Goal: Transaction & Acquisition: Purchase product/service

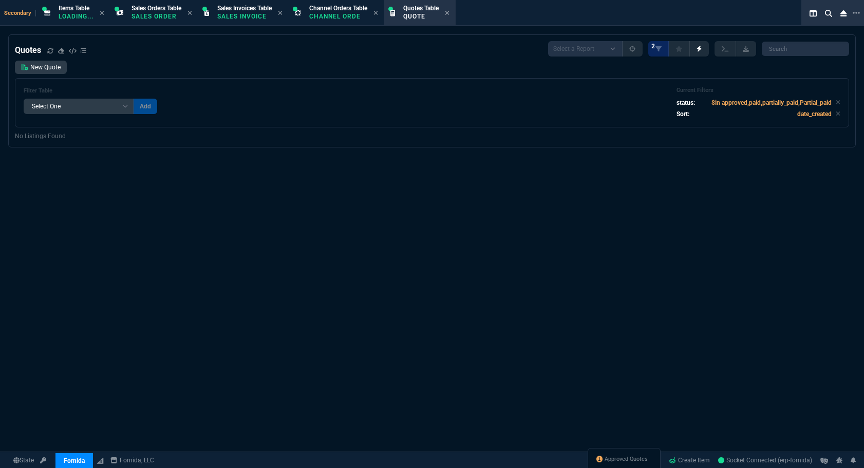
select select "4: SHAD"
select select
click at [623, 457] on span "Approved Quotes" at bounding box center [626, 459] width 43 height 8
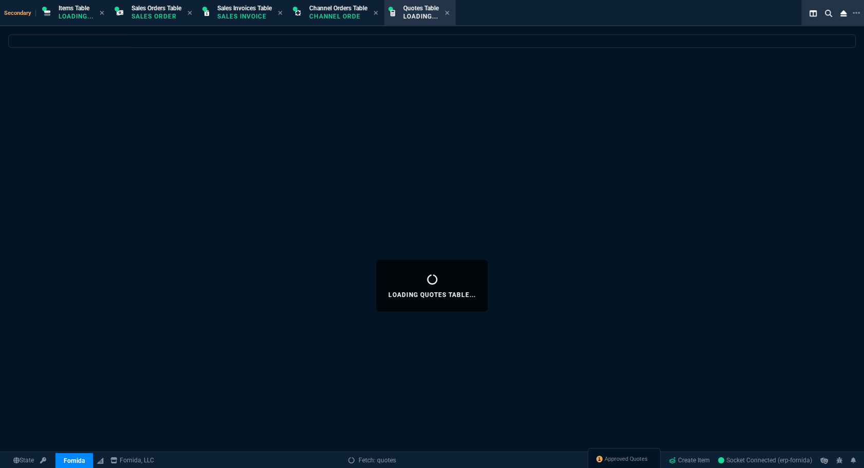
select select
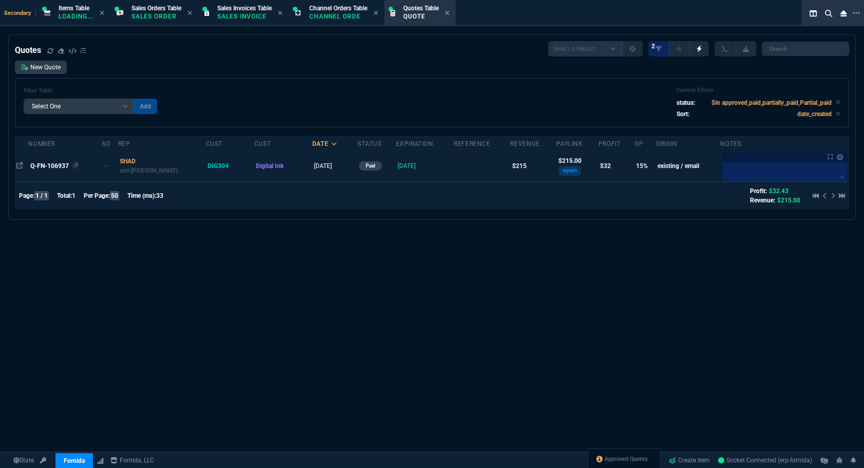
click at [45, 166] on span "Q-FN-106937" at bounding box center [49, 165] width 39 height 7
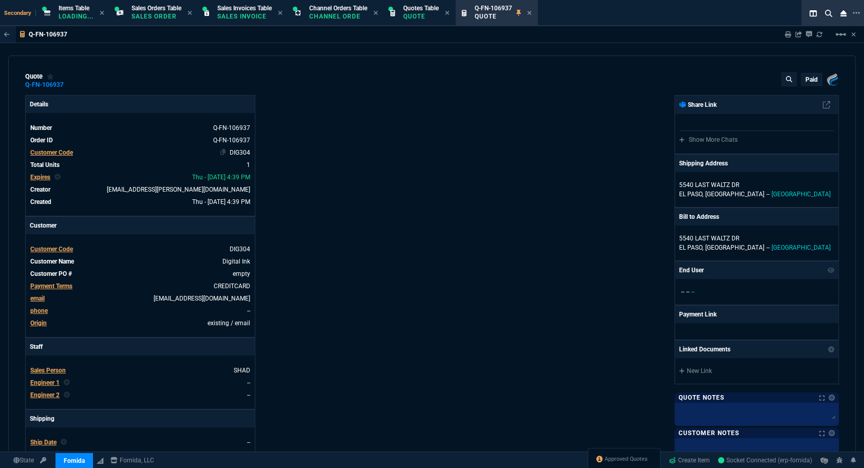
type input "20"
type input "42"
click at [220, 152] on icon at bounding box center [223, 152] width 6 height 6
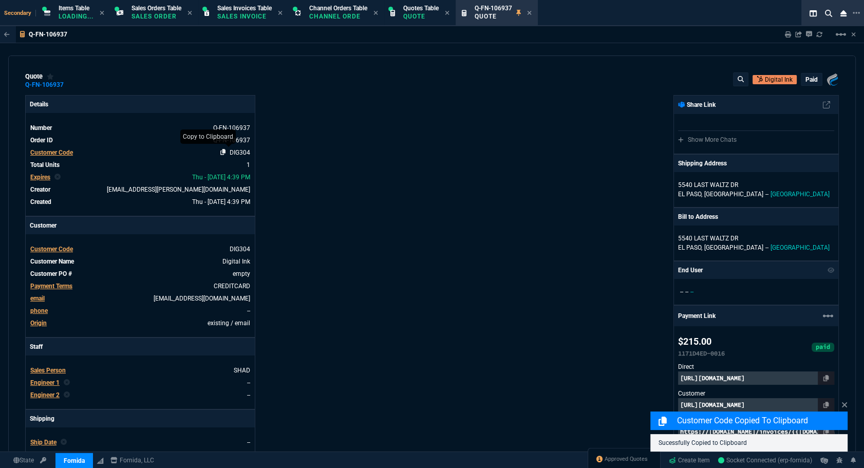
click at [220, 151] on icon at bounding box center [223, 152] width 6 height 6
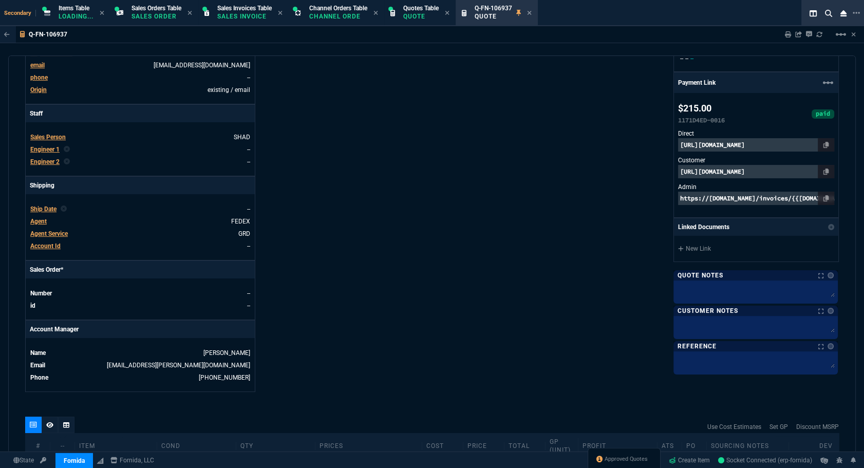
scroll to position [429, 0]
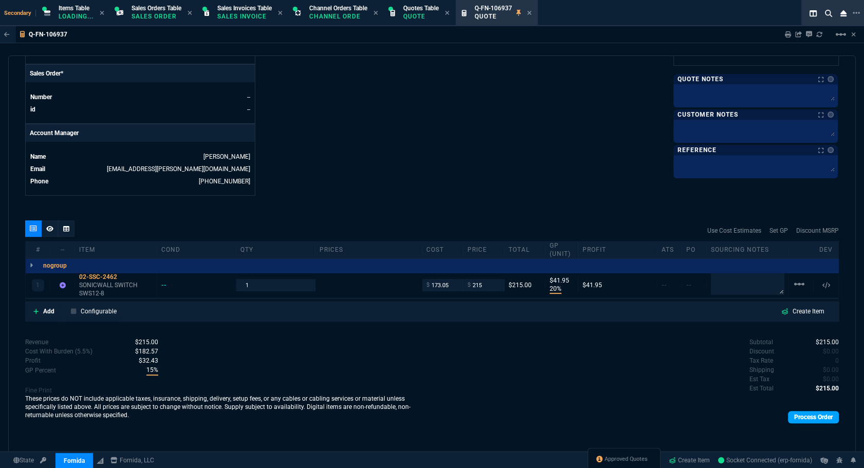
click at [814, 415] on link "Process Order" at bounding box center [813, 417] width 51 height 12
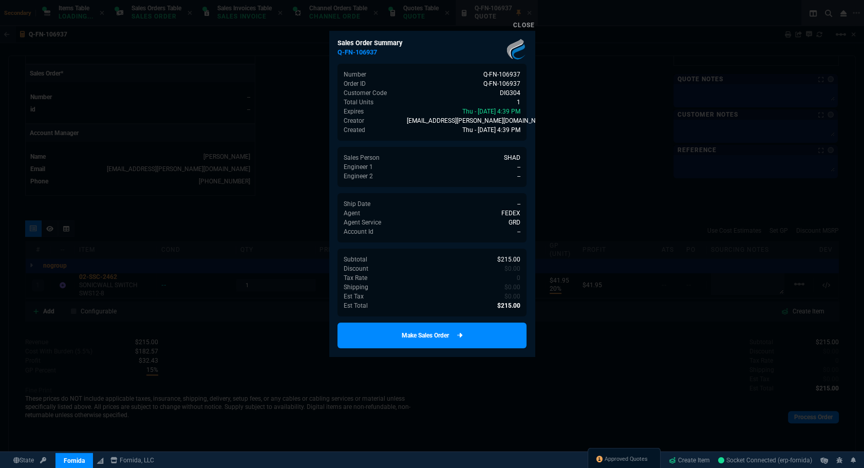
click at [474, 333] on link "Make Sales Order" at bounding box center [431, 336] width 189 height 26
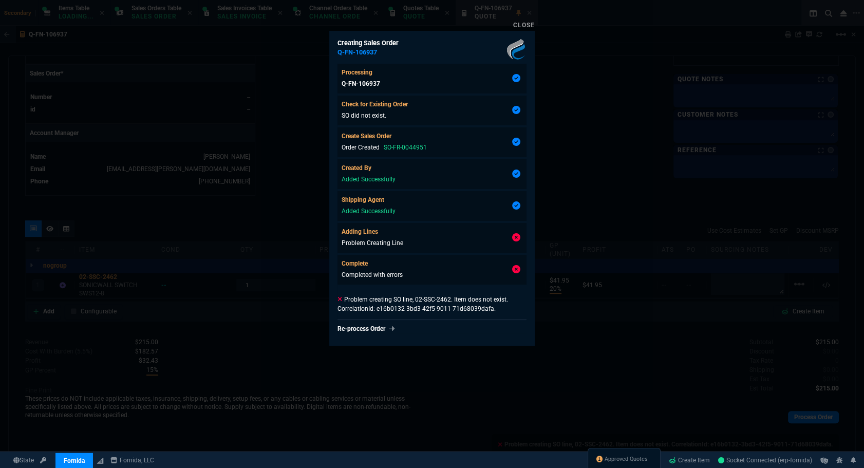
type input "20"
type input "42"
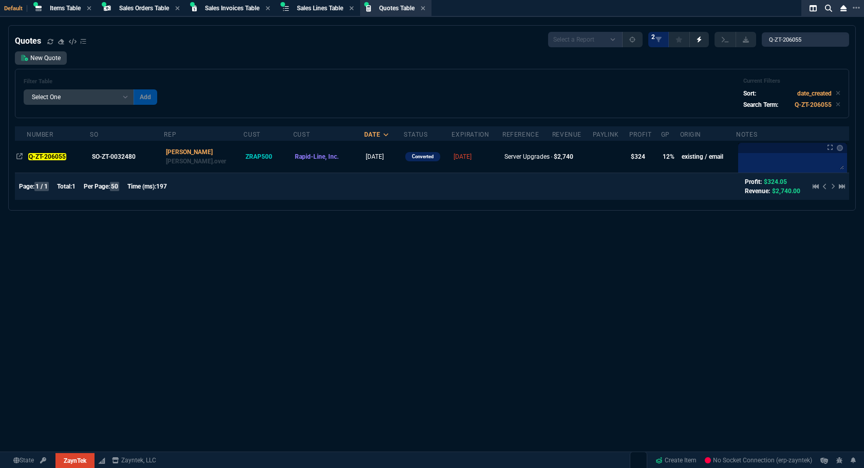
select select "4: SHAD"
select select
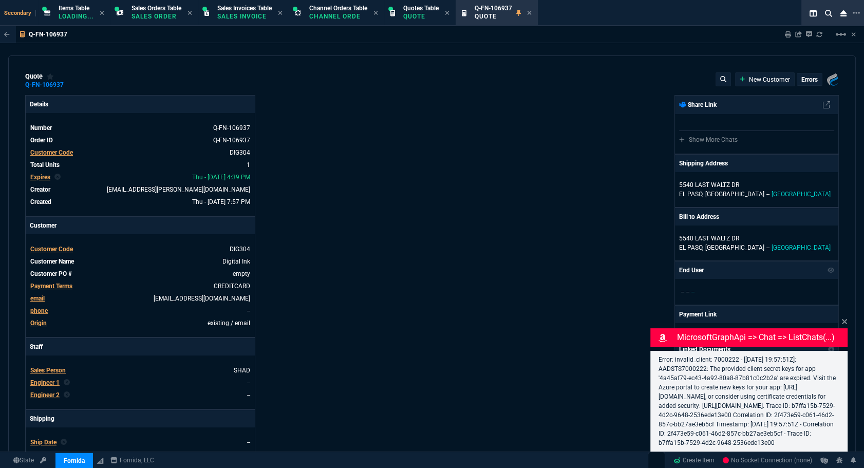
select select "4: SHAD"
type input "20"
type input "42"
click at [847, 319] on icon at bounding box center [844, 321] width 5 height 5
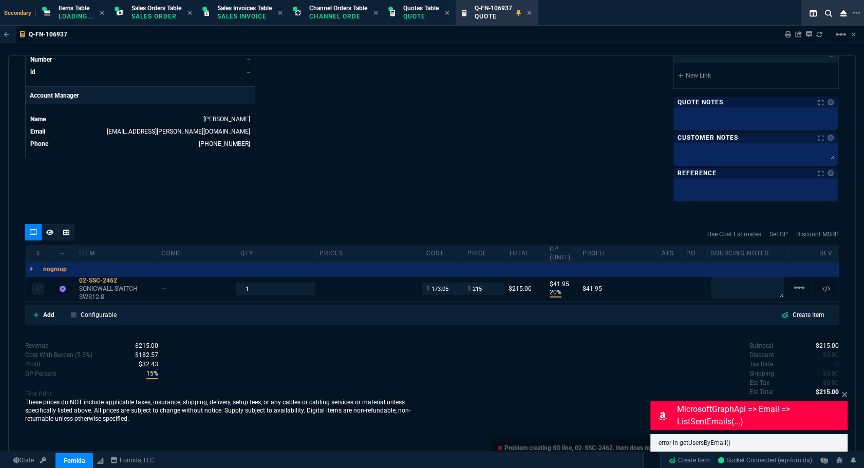
scroll to position [498, 0]
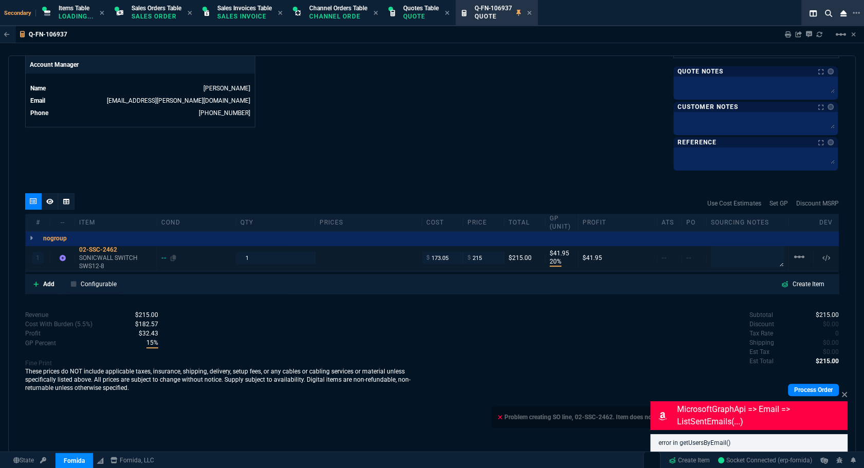
click at [161, 256] on div "--" at bounding box center [168, 258] width 15 height 8
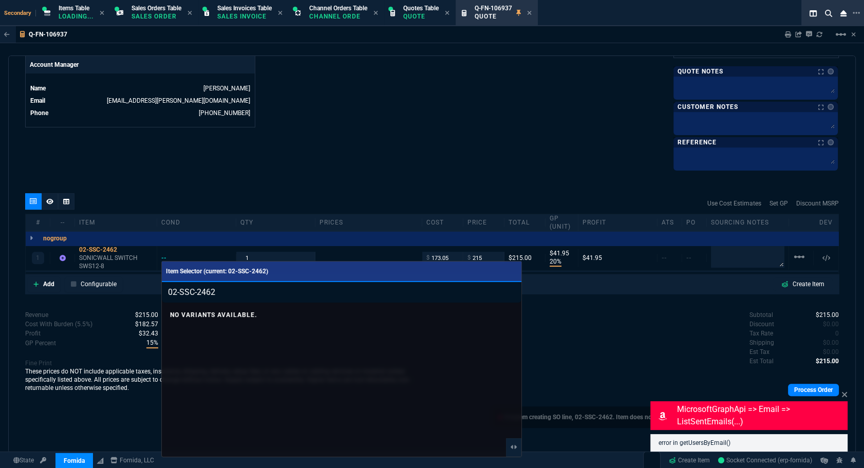
click at [283, 181] on div at bounding box center [432, 234] width 864 height 468
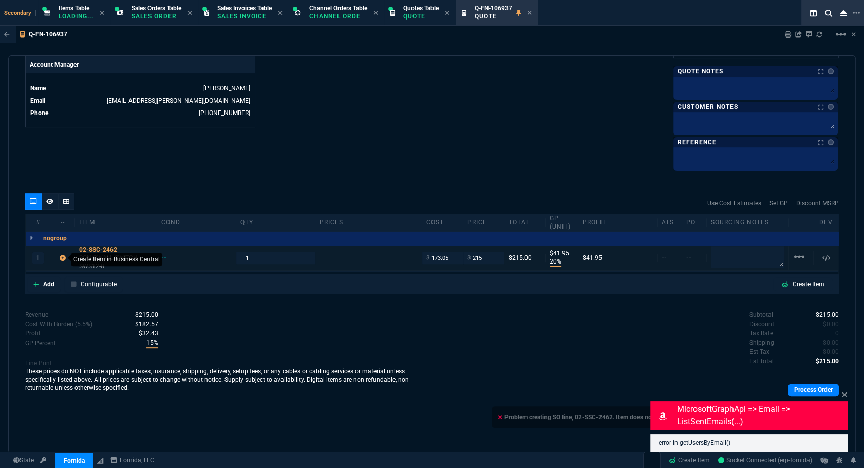
click at [63, 258] on icon at bounding box center [63, 258] width 6 height 6
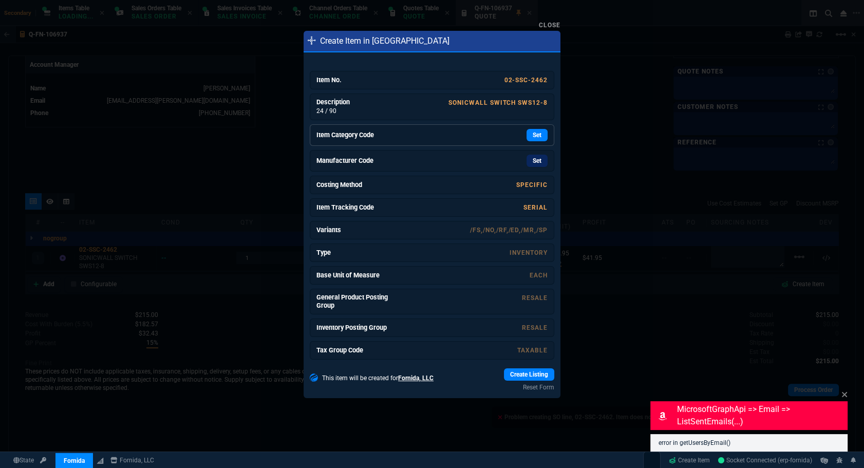
click at [533, 128] on link "Item Category Code Set" at bounding box center [432, 135] width 245 height 22
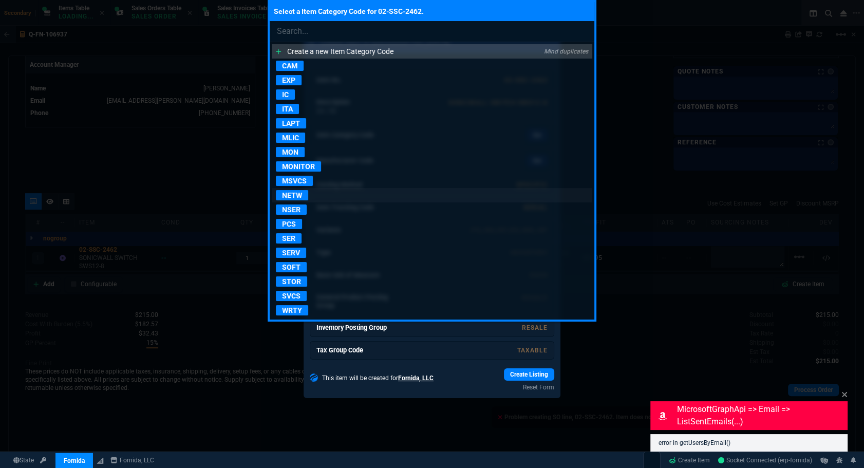
click at [286, 195] on p "NETW" at bounding box center [292, 195] width 32 height 10
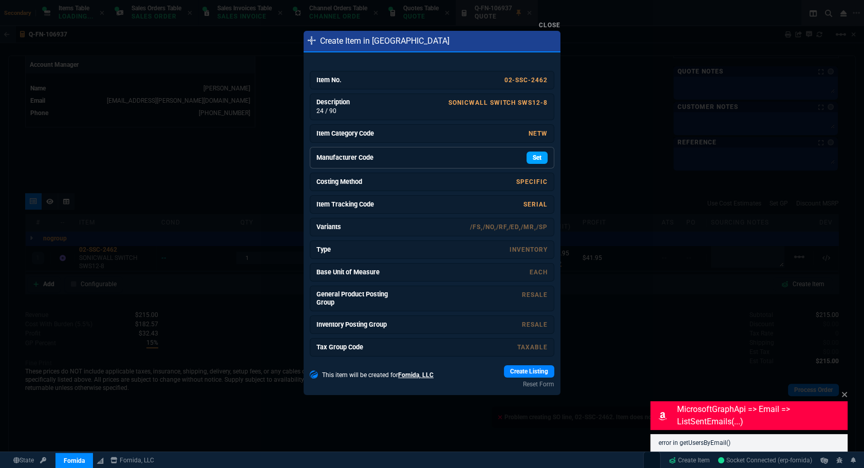
click at [530, 160] on link "Set" at bounding box center [537, 158] width 21 height 12
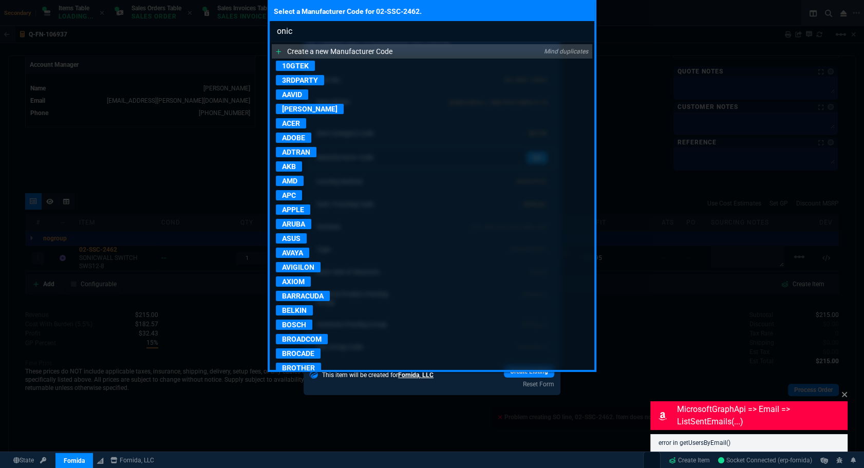
type input "onicw"
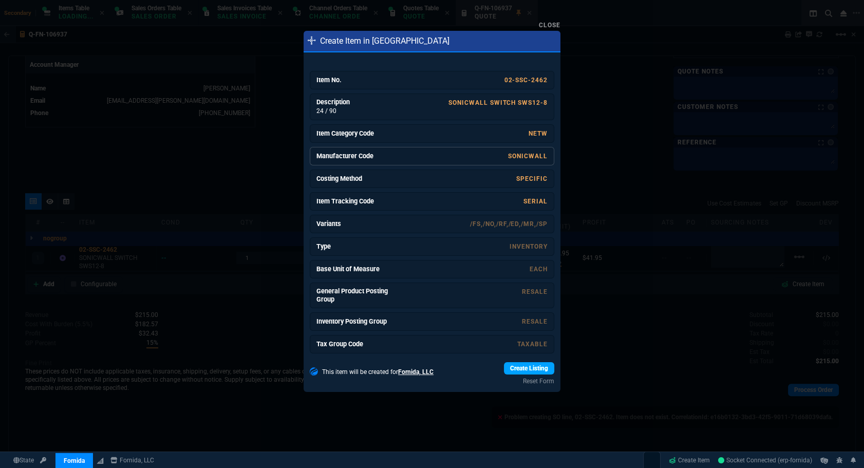
click at [528, 369] on link "Create Listing" at bounding box center [529, 368] width 50 height 12
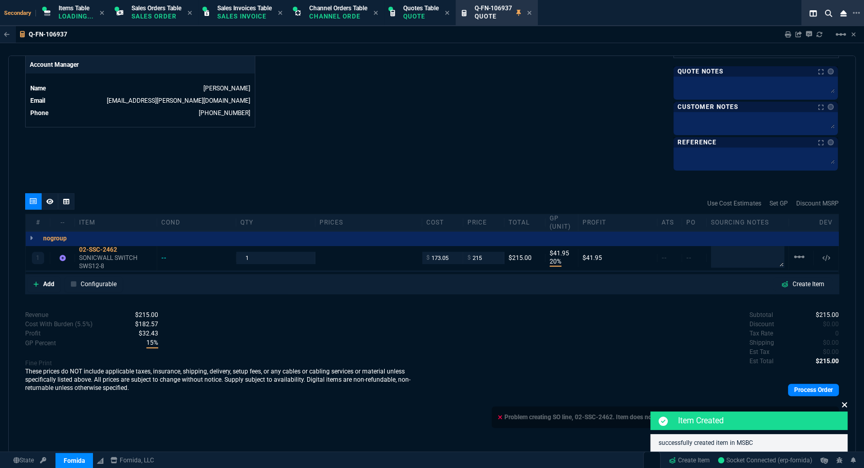
click at [847, 405] on icon at bounding box center [844, 405] width 6 height 8
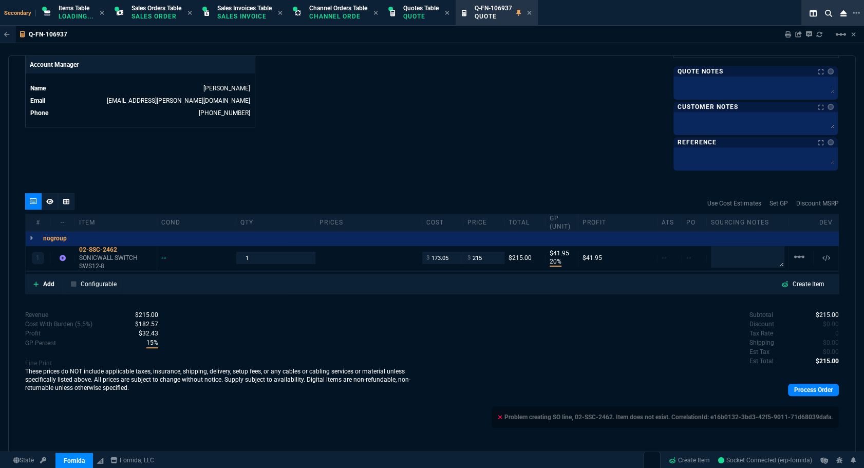
scroll to position [311, 0]
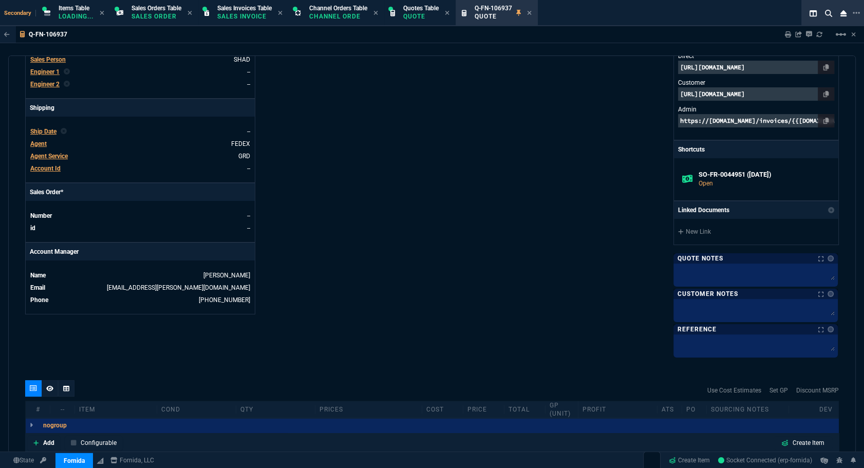
click at [53, 131] on span "Ship Date" at bounding box center [43, 131] width 26 height 7
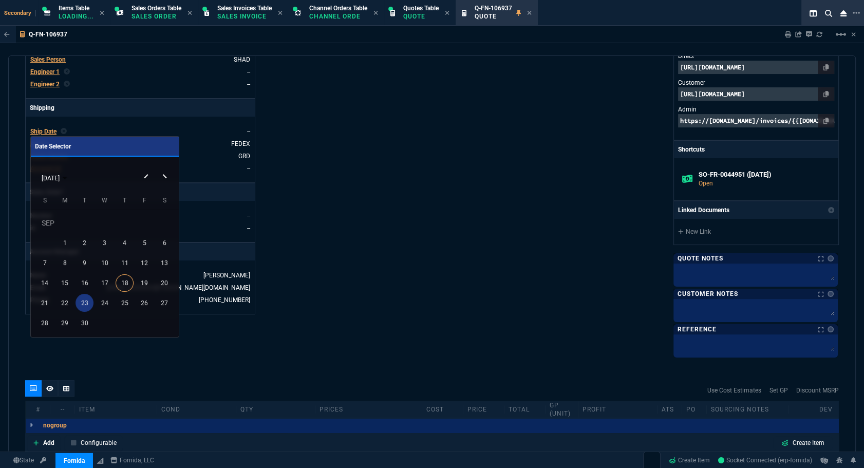
click at [80, 302] on div "23" at bounding box center [85, 303] width 18 height 18
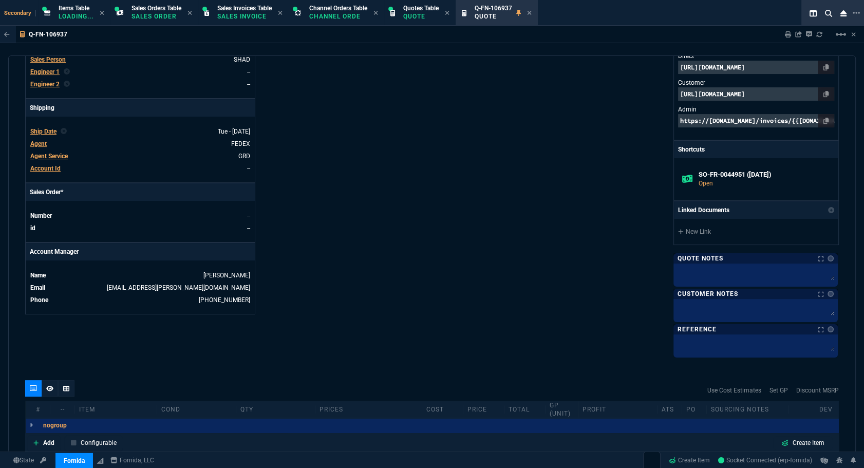
scroll to position [498, 0]
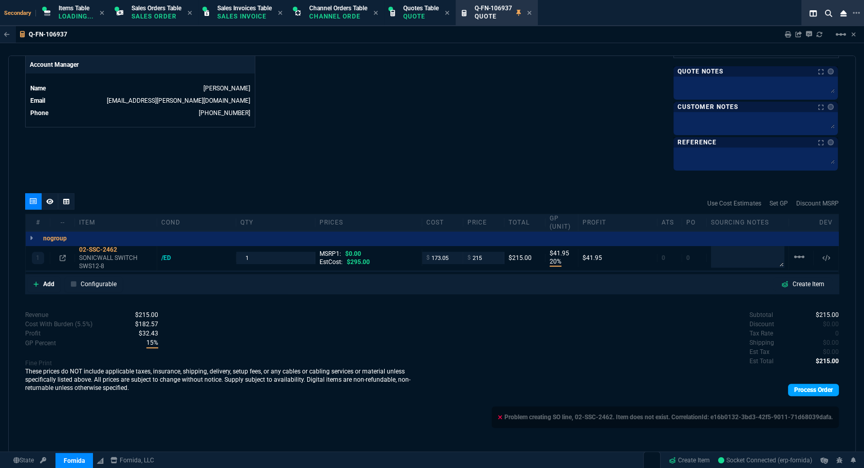
click at [807, 391] on link "Process Order" at bounding box center [813, 390] width 51 height 12
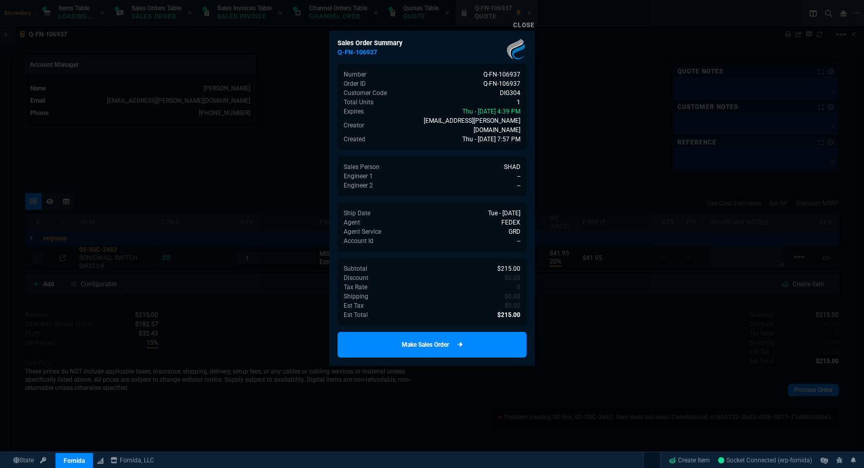
click at [438, 335] on link "Make Sales Order" at bounding box center [431, 345] width 189 height 26
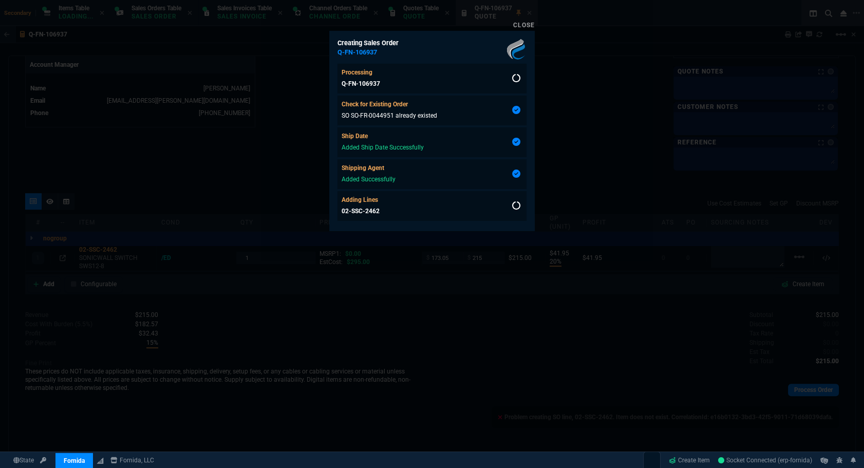
click at [471, 340] on div at bounding box center [432, 234] width 864 height 468
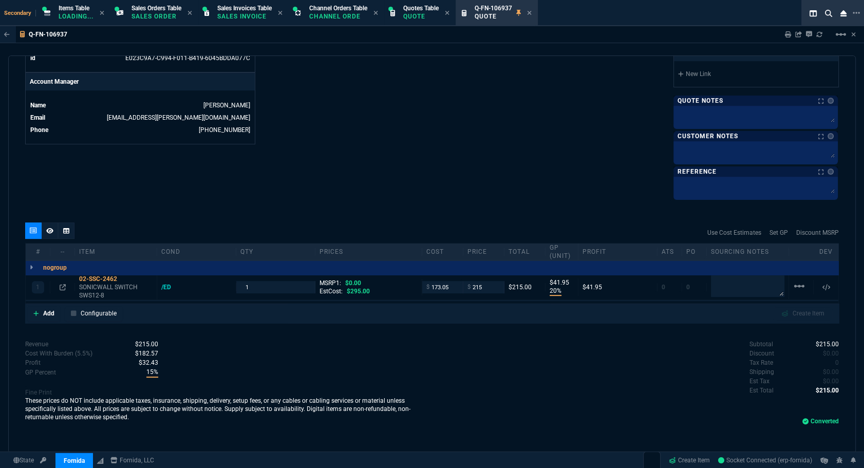
type input "20"
type input "42"
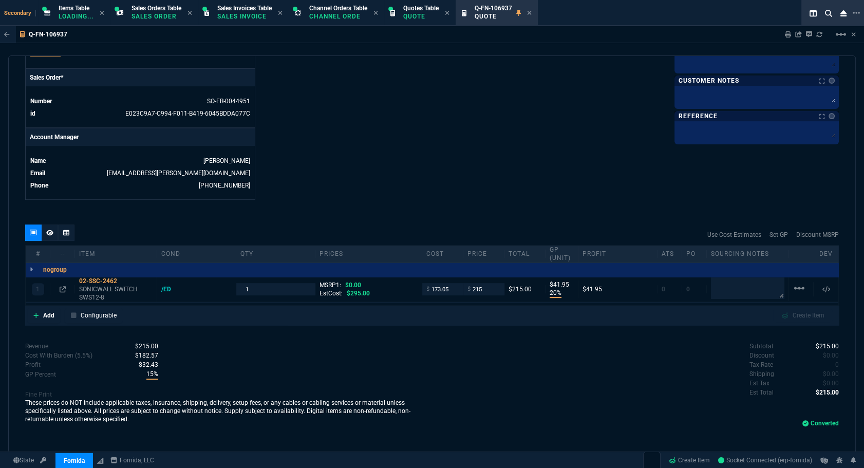
scroll to position [466, 0]
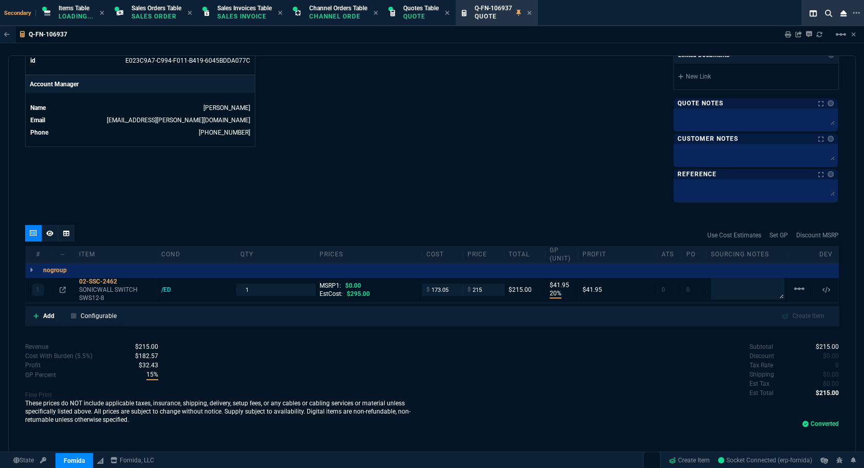
click at [680, 220] on div "quote Q-FN-106937 Digital Ink converted Fornida, LLC 2609 Technology Dr Suite 3…" at bounding box center [432, 254] width 848 height 398
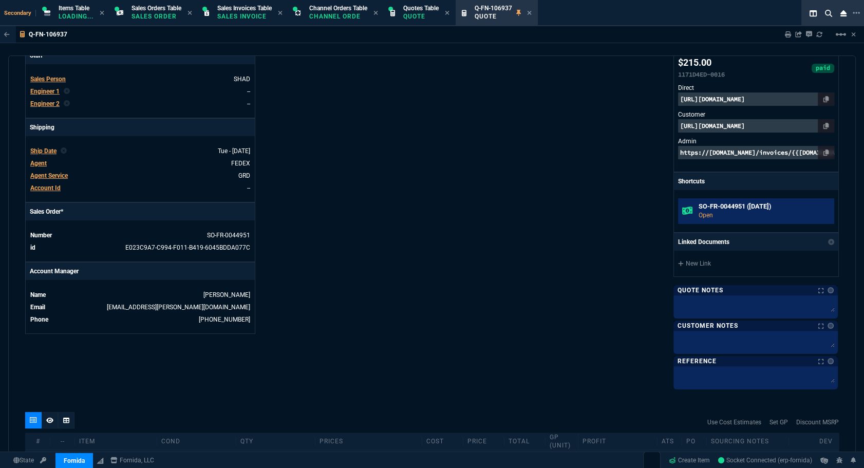
click at [708, 213] on p "Open" at bounding box center [764, 215] width 131 height 9
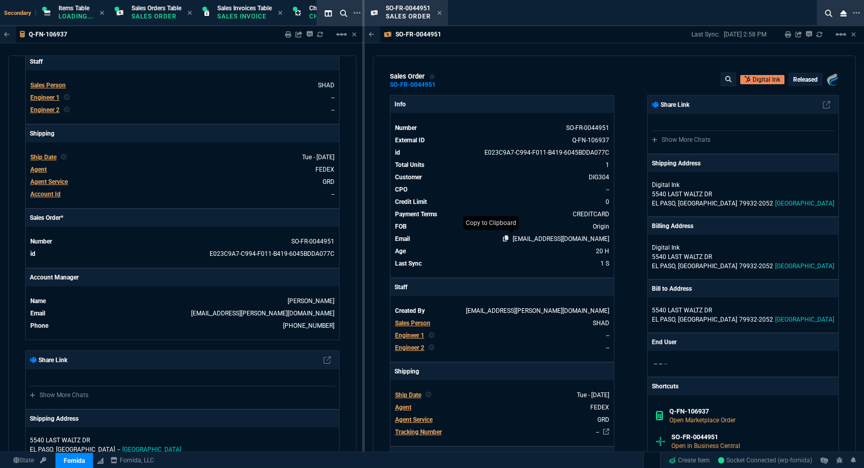
scroll to position [186, 0]
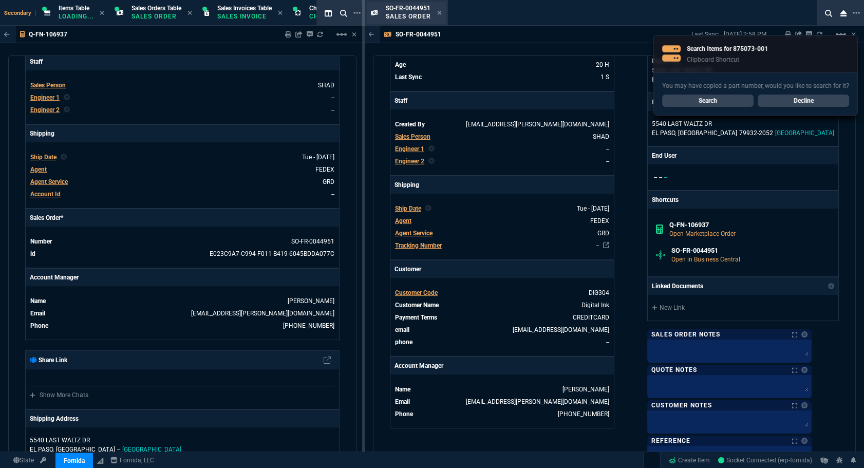
click at [436, 14] on div "SO-FR-0044951 Sales Order" at bounding box center [414, 13] width 56 height 18
click at [438, 12] on icon at bounding box center [439, 13] width 5 height 6
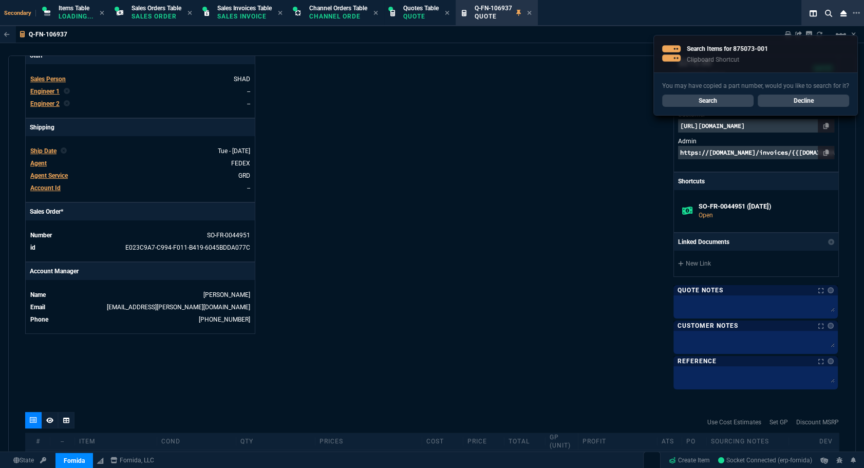
click at [786, 98] on link "Decline" at bounding box center [803, 101] width 91 height 12
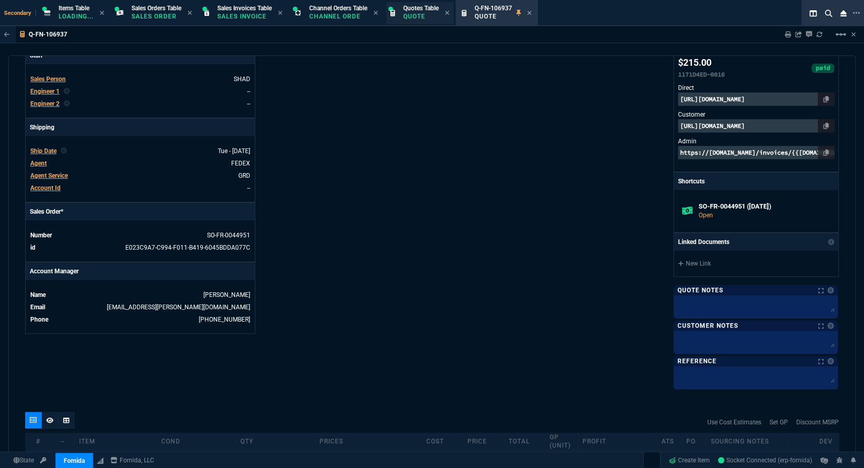
click at [425, 16] on p "Quote" at bounding box center [420, 16] width 35 height 8
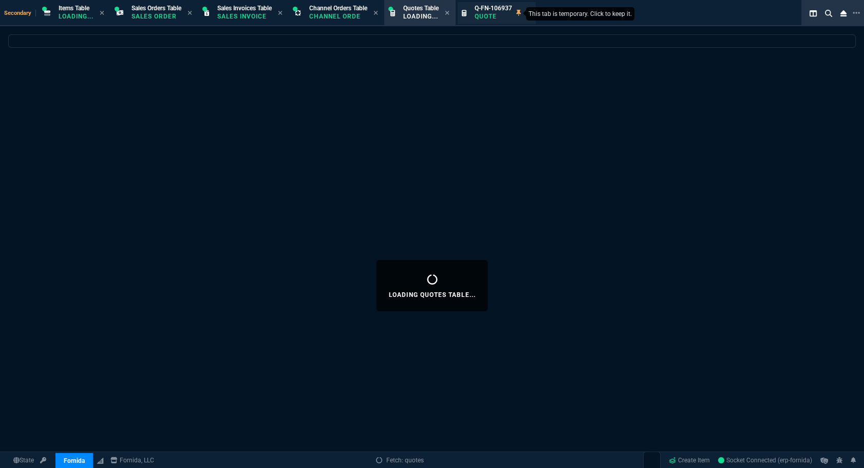
select select
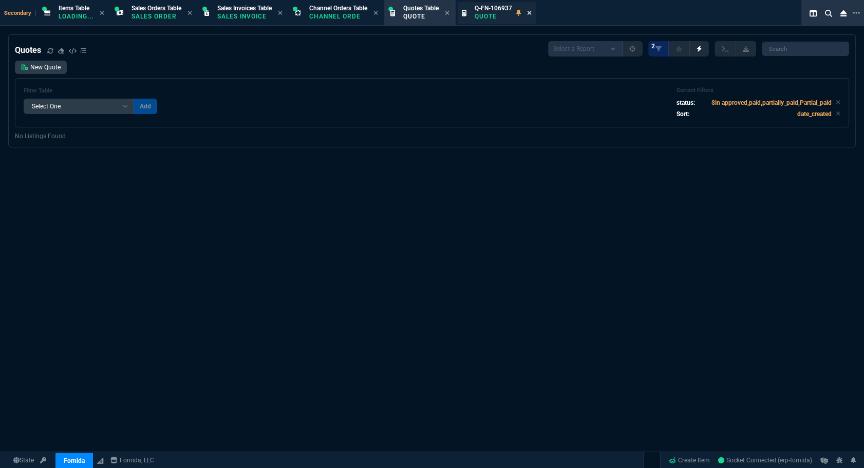
click at [532, 14] on icon at bounding box center [529, 13] width 5 height 6
click at [815, 53] on input "search" at bounding box center [805, 49] width 87 height 14
paste input "875073-001*"
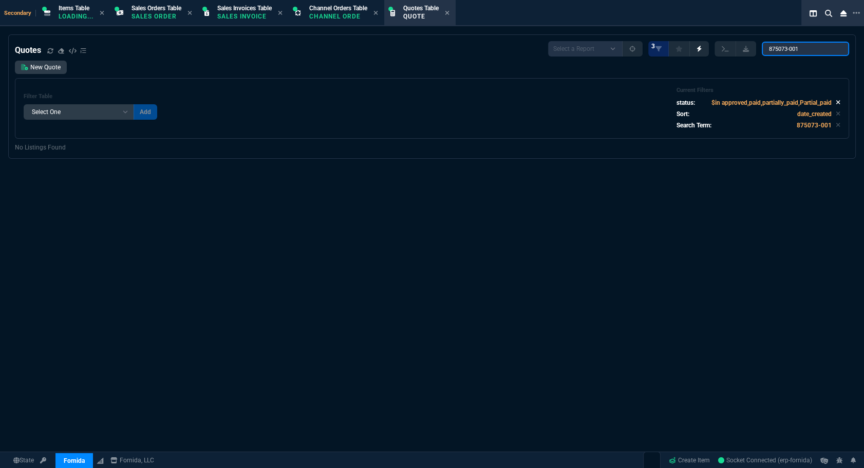
type input "875073-001"
click at [836, 103] on icon at bounding box center [838, 103] width 4 height 4
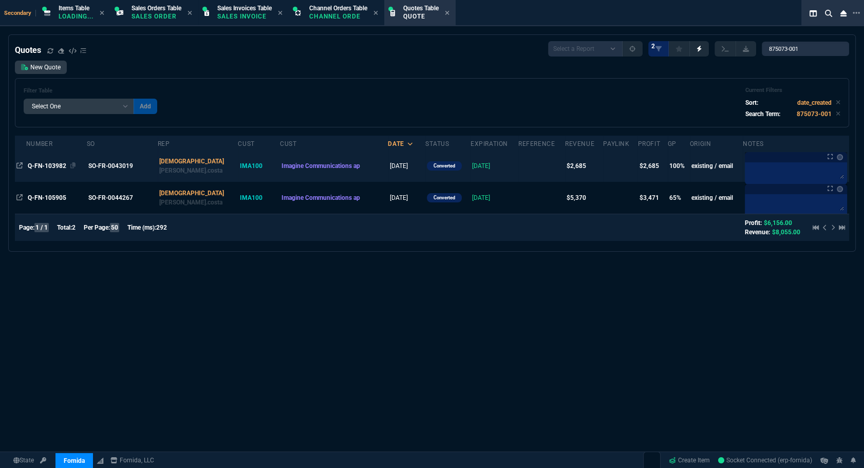
click at [61, 170] on div "Q-FN-103982" at bounding box center [57, 165] width 58 height 9
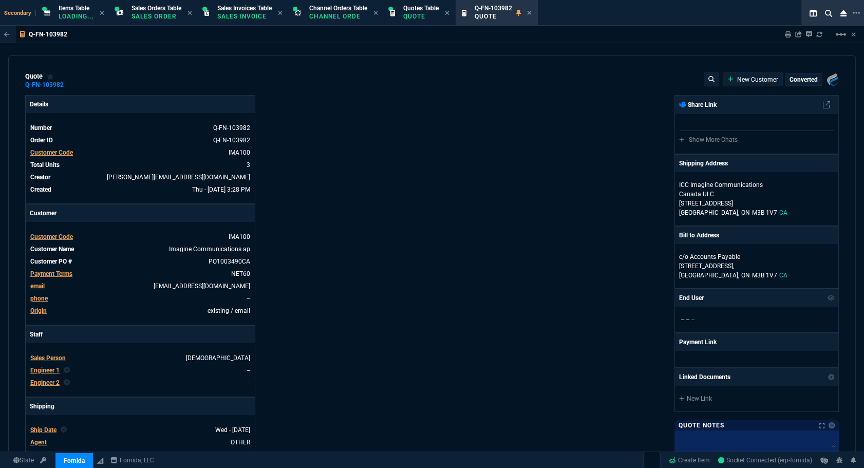
type input "100"
type input "895"
type input "2196.15"
type input "100"
type input "895"
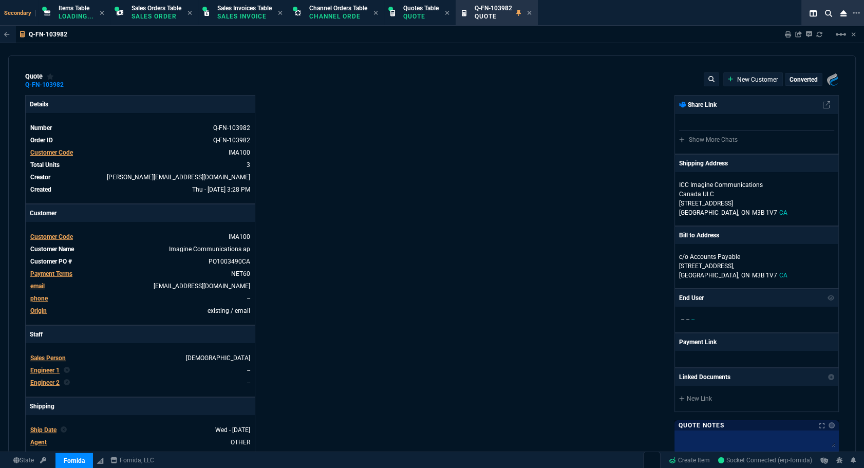
type input "2275.05"
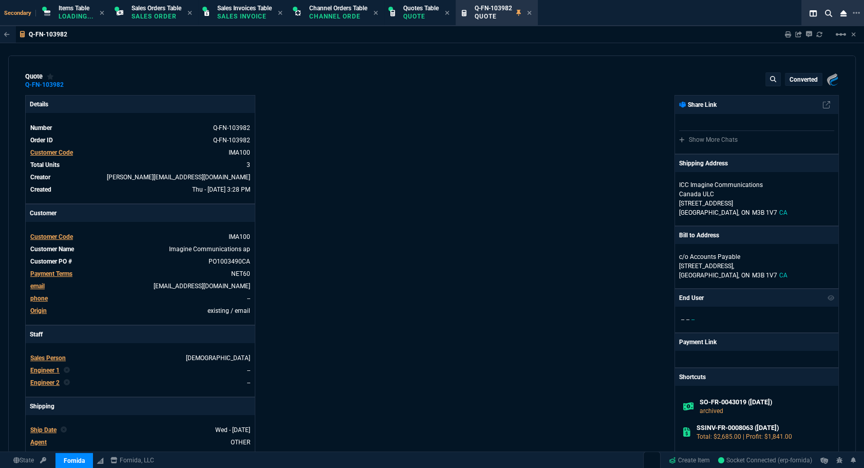
type input "59"
type input "61"
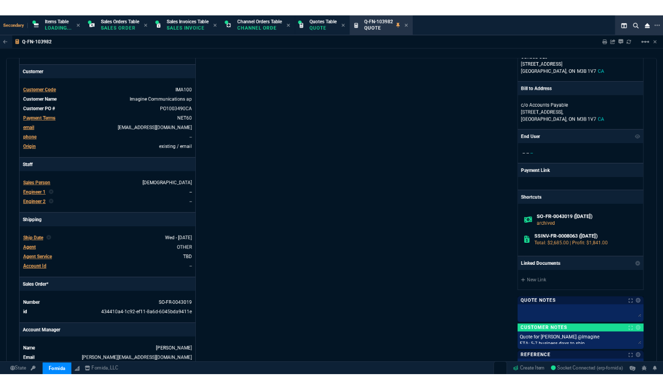
scroll to position [0, 0]
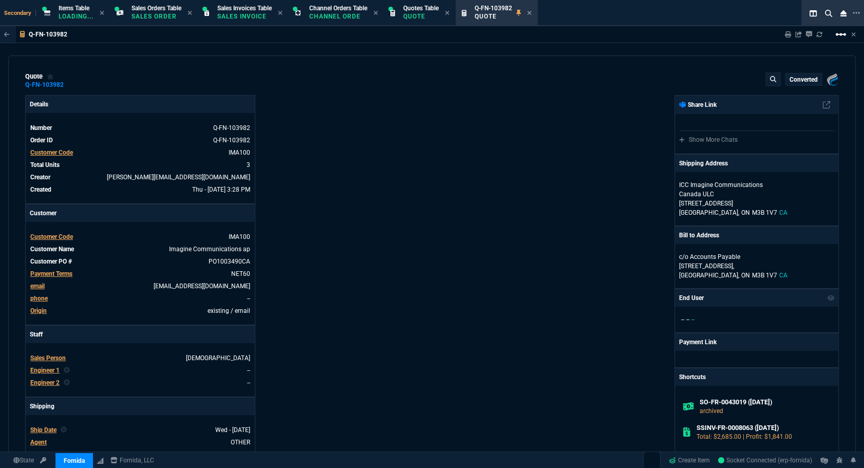
click at [838, 35] on mat-icon "linear_scale" at bounding box center [841, 34] width 12 height 12
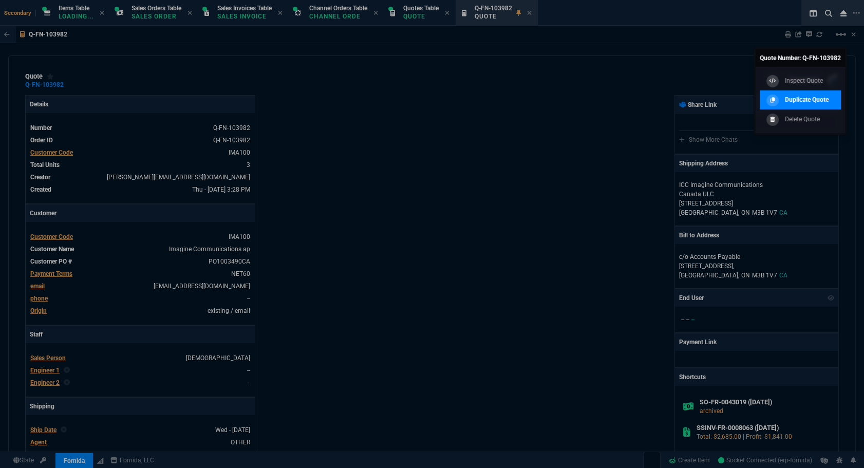
click at [800, 98] on p "Duplicate Quote" at bounding box center [807, 99] width 44 height 9
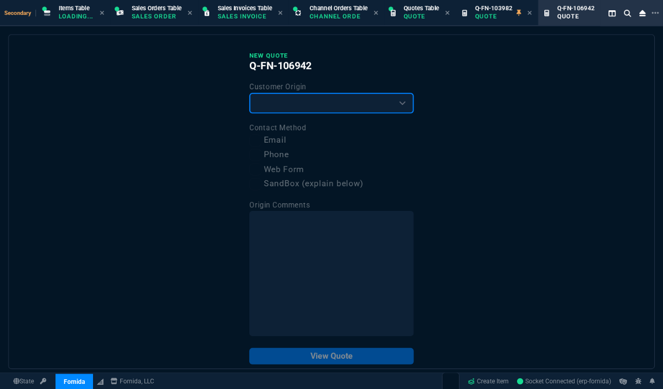
click at [346, 104] on select "Existing Customer Amazon Lead (first order) Website Lead (first order) Called (…" at bounding box center [331, 103] width 164 height 21
select select "existing"
click at [249, 93] on select "Existing Customer Amazon Lead (first order) Website Lead (first order) Called (…" at bounding box center [331, 103] width 164 height 21
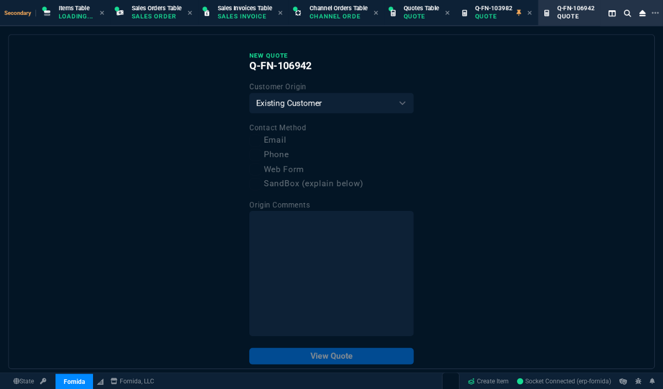
click at [275, 141] on label "Email" at bounding box center [331, 140] width 164 height 13
click at [261, 141] on input "Email" at bounding box center [255, 141] width 12 height 12
checkbox input "true"
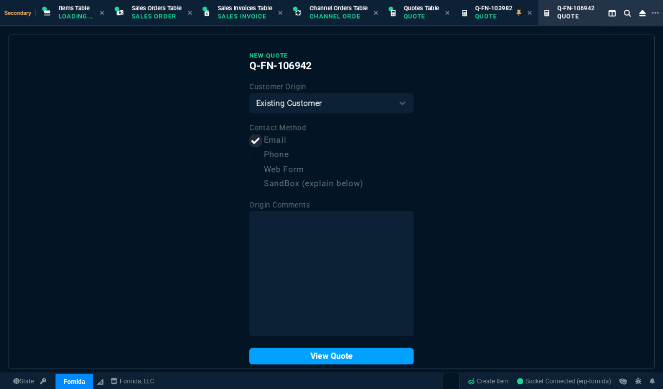
click at [355, 355] on button "View Quote" at bounding box center [331, 356] width 164 height 16
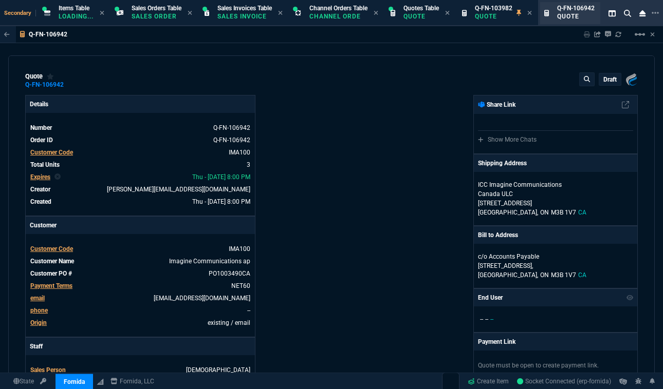
type input "100"
type input "895"
type input "100"
type input "895"
type input "59"
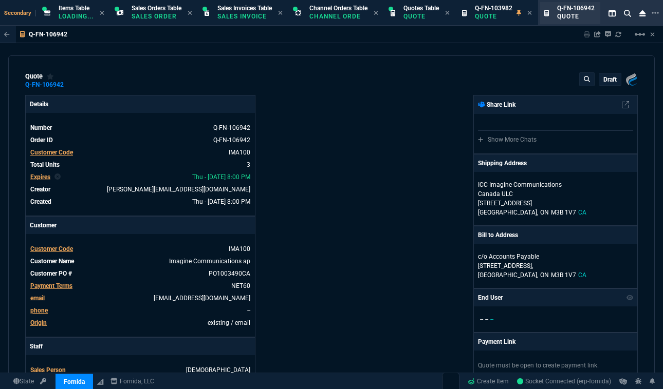
type input "61"
click at [231, 272] on link "PO1003490CA" at bounding box center [228, 273] width 44 height 9
drag, startPoint x: 219, startPoint y: 273, endPoint x: 251, endPoint y: 273, distance: 31.9
click at [250, 274] on link "PO1003490CA" at bounding box center [228, 273] width 44 height 9
paste link
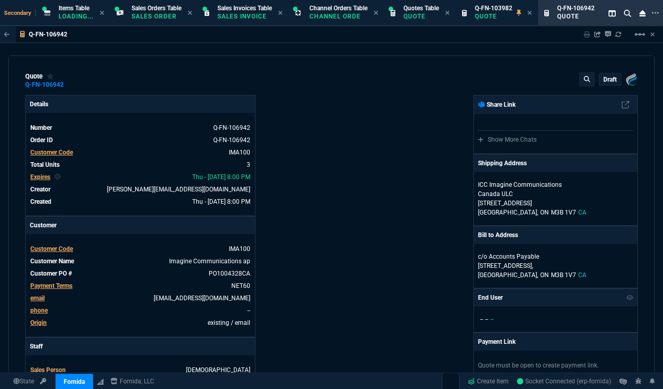
click at [380, 209] on div "Fornida, LLC 2609 Technology Dr Suite 300 Plano, TX 75074 Share Link Show More …" at bounding box center [484, 360] width 306 height 530
click at [488, 199] on p "25 Dyas Road" at bounding box center [555, 203] width 155 height 9
select select "CA"
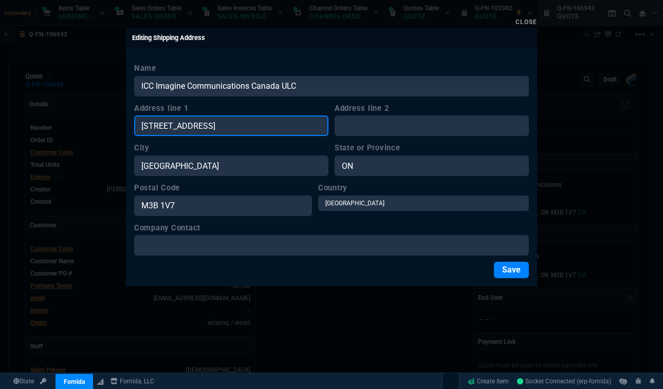
click at [294, 124] on input "25 Dyas Road" at bounding box center [231, 126] width 194 height 21
paste input "40 Ridgetop"
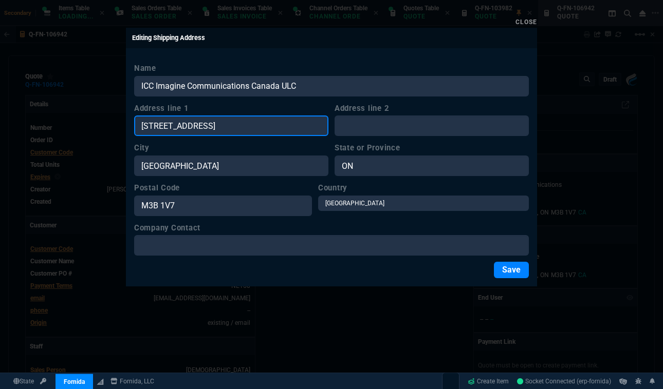
type input "40 Ridgetop Road"
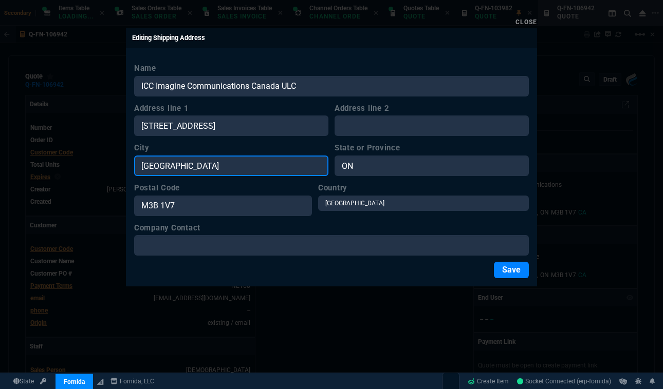
drag, startPoint x: 201, startPoint y: 167, endPoint x: 97, endPoint y: 165, distance: 104.8
click at [97, 165] on div "Close Editing Shipping Address Name ICC Imagine Communications Canada ULC Addre…" at bounding box center [331, 194] width 663 height 389
paste input "Scarborough"
type input "Scarborough"
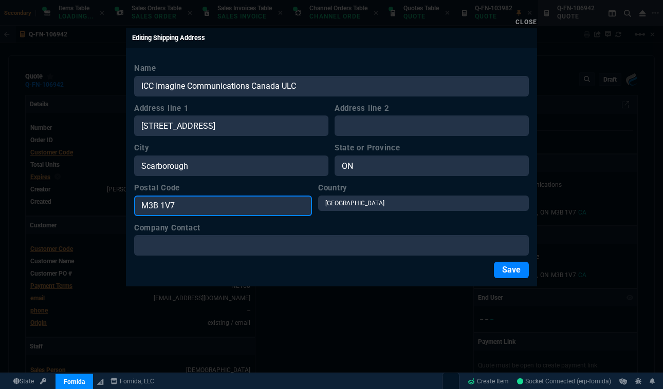
drag, startPoint x: 196, startPoint y: 205, endPoint x: 106, endPoint y: 203, distance: 89.4
click at [106, 203] on div "Close Editing Shipping Address Name ICC Imagine Communications Canada ULC Addre…" at bounding box center [331, 194] width 663 height 389
paste input "1R 4G3"
type input "M1R 4G3"
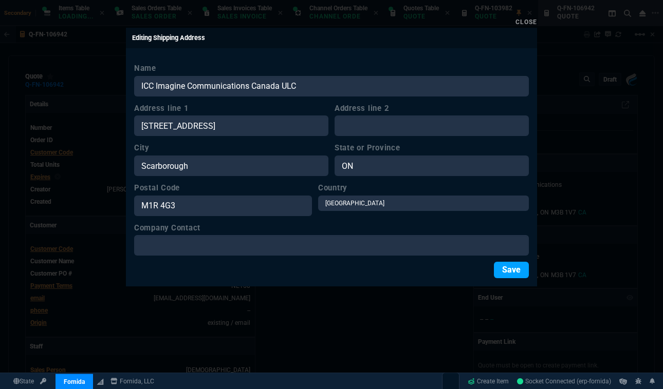
click at [514, 270] on button "Save" at bounding box center [511, 270] width 35 height 16
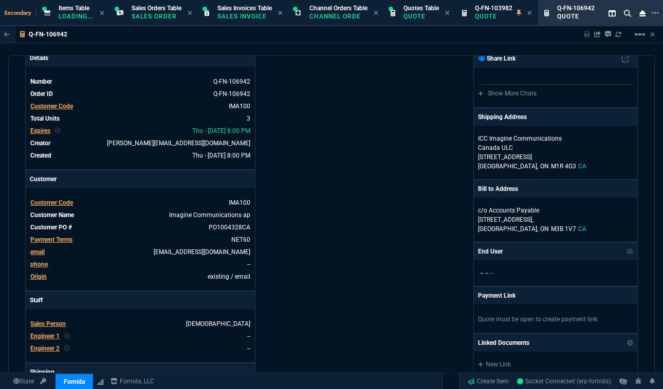
scroll to position [140, 0]
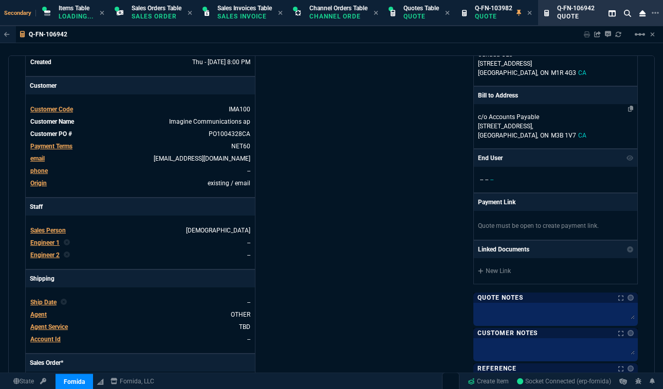
click at [506, 123] on p "25 Dyas Road," at bounding box center [555, 126] width 155 height 9
select select "CA"
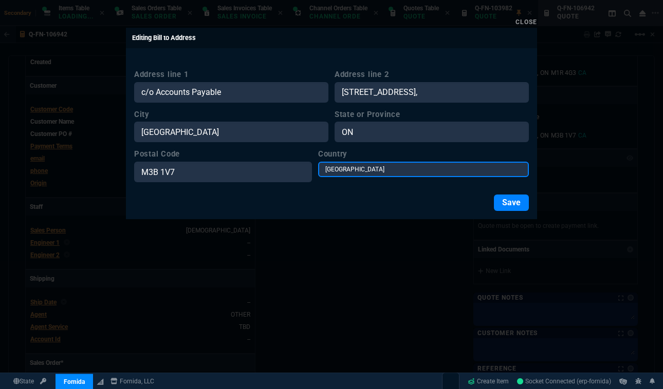
click at [376, 168] on select "USA Canada Mexico Algeria Andorra Angola Anguilla Antigua &amp; Barbuda Argenti…" at bounding box center [423, 169] width 211 height 15
click at [242, 182] on form "Address line 1 c/o Accounts Payable Address line 2 25 Dyas Road, City North Yor…" at bounding box center [331, 137] width 394 height 148
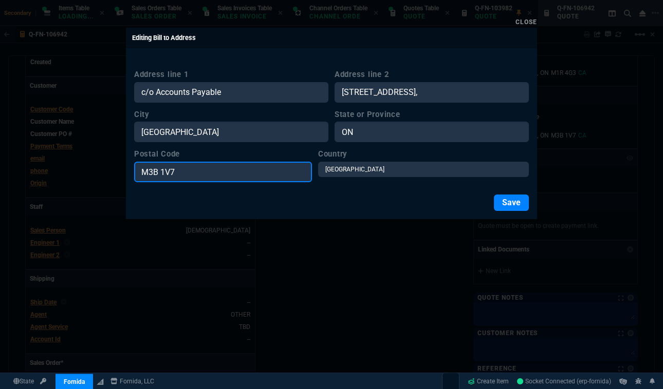
click at [245, 180] on input "M3B 1V7" at bounding box center [223, 172] width 178 height 21
click at [240, 174] on input "M3B 1V7" at bounding box center [223, 172] width 178 height 21
paste input "1R 4G3"
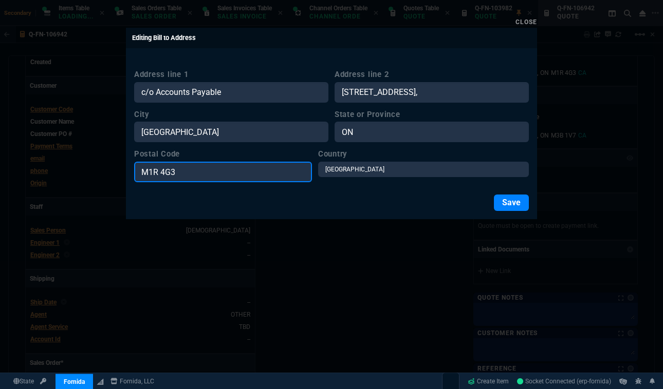
type input "M1R 4G3"
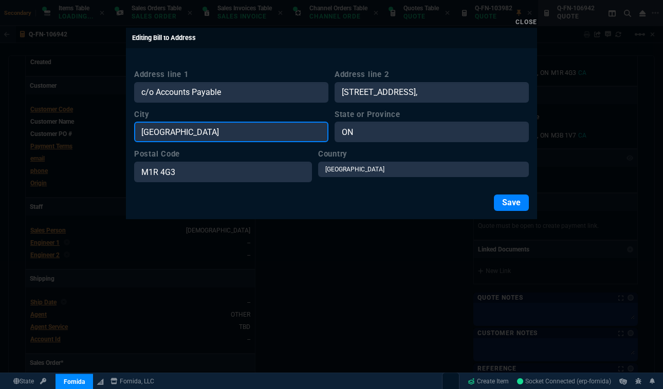
click at [243, 135] on input "North York" at bounding box center [231, 132] width 194 height 21
paste input "Scarborough"
type input "Scarborough"
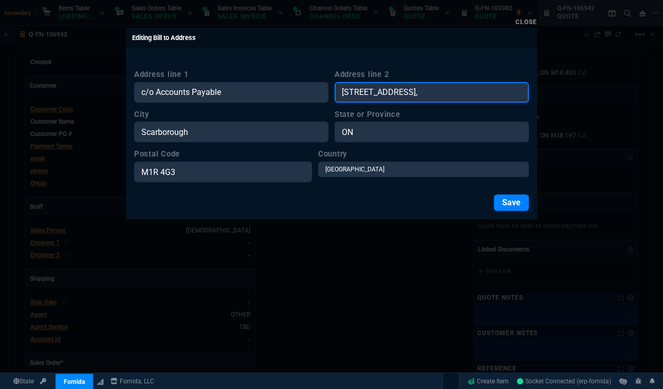
drag, startPoint x: 413, startPoint y: 88, endPoint x: 323, endPoint y: 82, distance: 91.1
click at [323, 82] on div "Address line 1 c/o Accounts Payable Address line 2 25 Dyas Road," at bounding box center [331, 86] width 394 height 34
paste input "40 Ridgetop Road"
type input "40 Ridgetop Road"
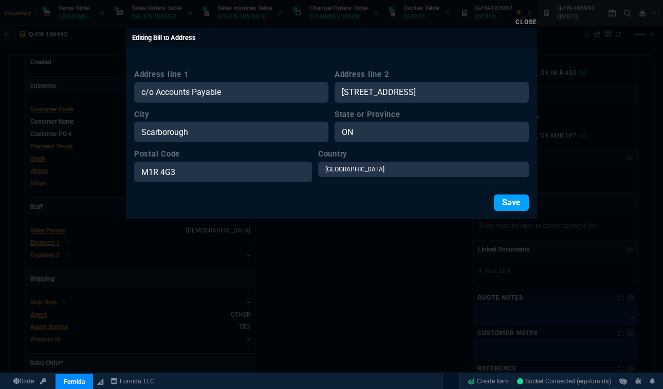
click at [509, 210] on button "Save" at bounding box center [511, 203] width 35 height 16
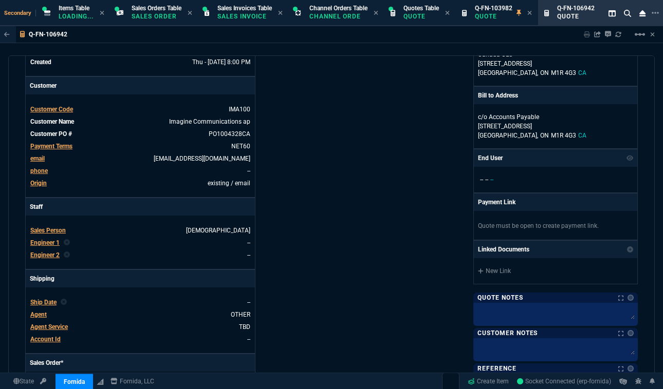
click at [416, 202] on div "Fornida, LLC 2609 Technology Dr Suite 300 Plano, TX 75074 Share Link Show More …" at bounding box center [484, 220] width 306 height 530
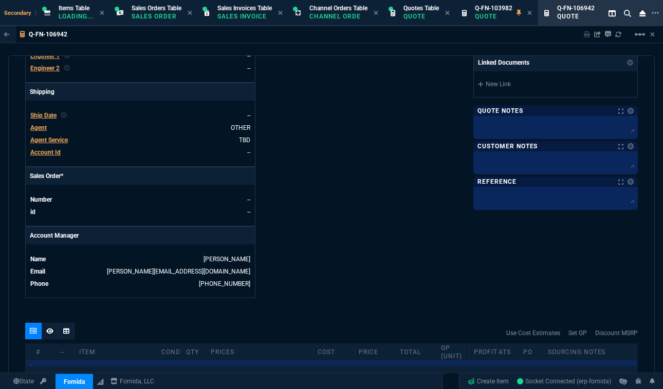
scroll to position [531, 0]
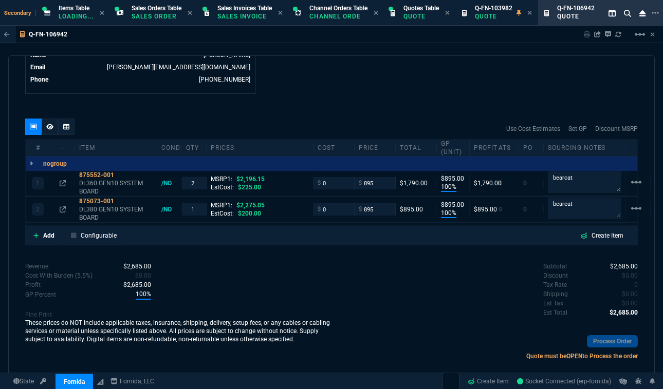
click at [438, 274] on div "Subtotal $2,685.00 Discount $0.00 Tax Rate 0 Shipping $0.00 Est Tax $0.00 Est T…" at bounding box center [484, 290] width 306 height 57
click at [637, 180] on mat-icon "linear_scale" at bounding box center [636, 182] width 12 height 12
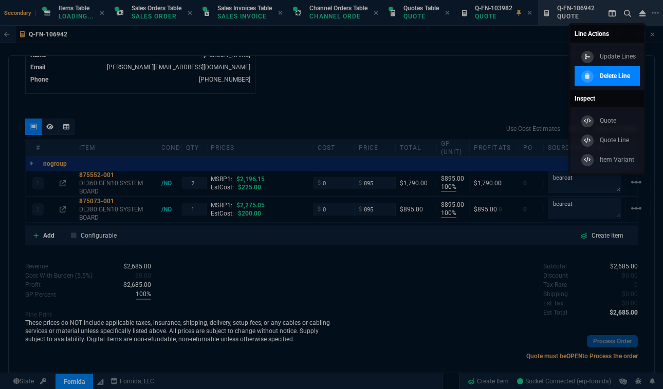
click at [604, 76] on p "Delete Line" at bounding box center [614, 75] width 30 height 9
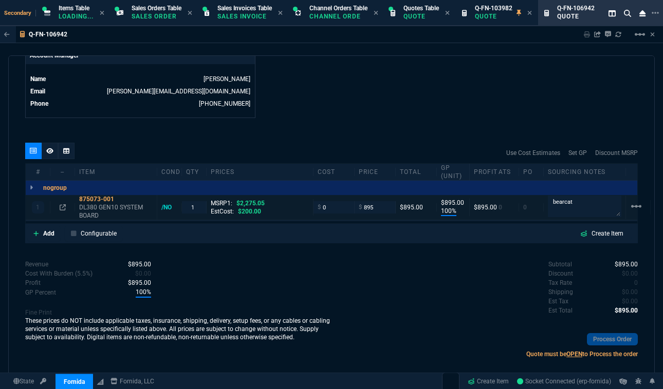
type input "100"
type input "895"
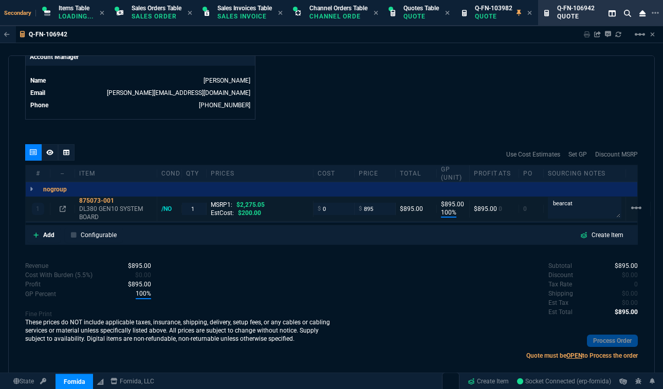
type input "61"
click at [186, 211] on input "1" at bounding box center [194, 209] width 16 height 12
type input "3"
click at [405, 276] on div "Subtotal $2,685.00 Discount $0.00 Tax Rate 0 Shipping $0.00 Est Tax $0.00 Est T…" at bounding box center [484, 289] width 306 height 57
click at [321, 262] on div "Revenue $2,685.00 Cost $0.00 Cost With Burden (5.5%) $0.00 Profit $2,685.00 GP …" at bounding box center [178, 313] width 306 height 105
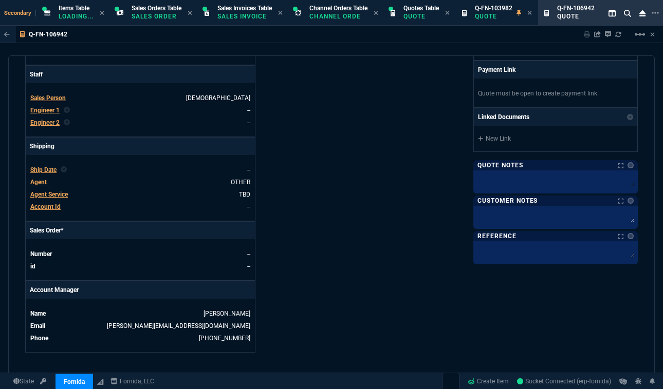
scroll to position [0, 0]
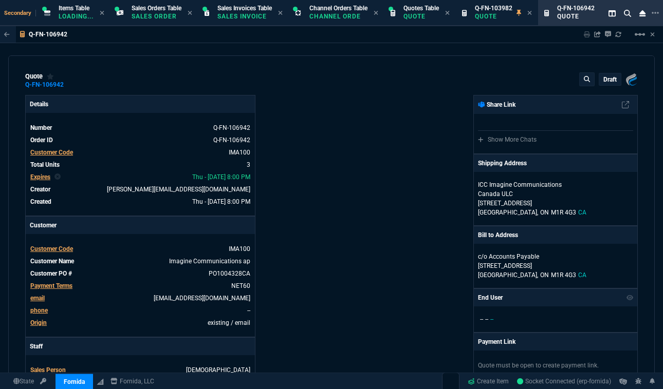
click at [607, 77] on p "draft" at bounding box center [609, 80] width 13 height 8
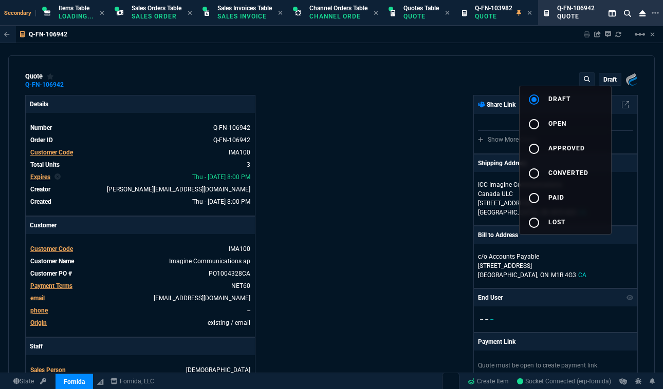
click at [559, 122] on span "open" at bounding box center [557, 123] width 18 height 7
click at [405, 172] on div at bounding box center [331, 194] width 663 height 389
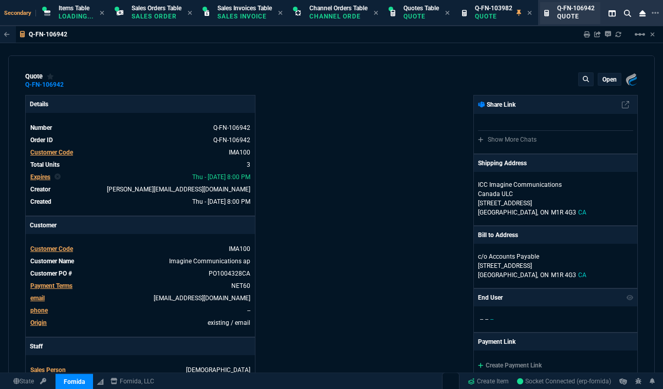
type input "100"
type input "895"
type input "61"
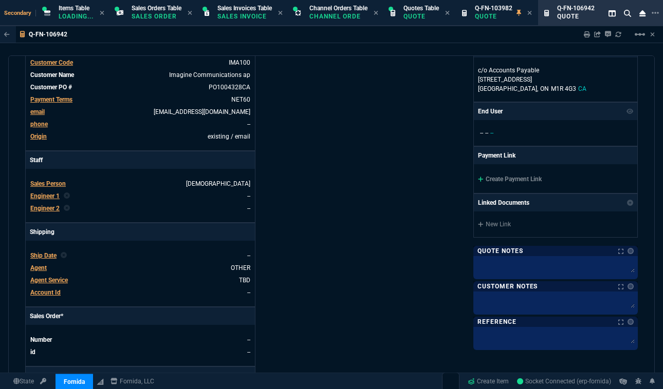
click at [43, 250] on tbody "Ship Date -- Agent OTHER Agent Service TBD Account Id --" at bounding box center [140, 273] width 221 height 49
click at [46, 257] on span "Ship Date" at bounding box center [43, 255] width 26 height 7
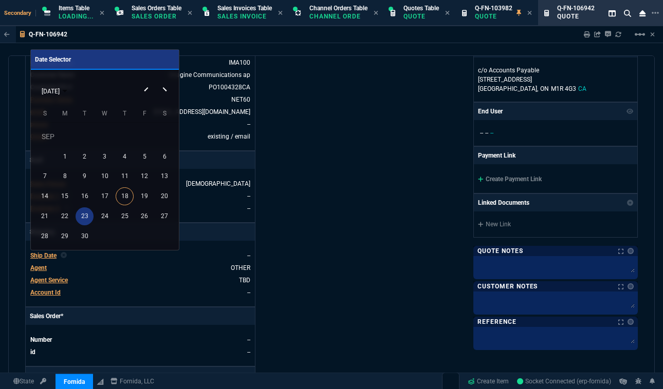
click at [85, 216] on div "23" at bounding box center [85, 217] width 18 height 18
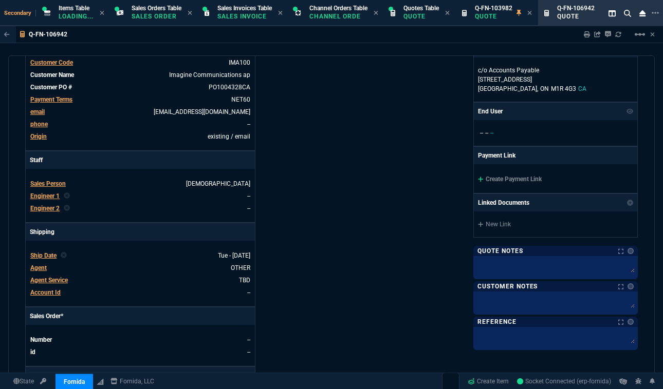
click at [321, 252] on div "Details Number Q-FN-106942 Order ID Q-FN-106942 Customer Code IMA100 Total Unit…" at bounding box center [178, 174] width 306 height 530
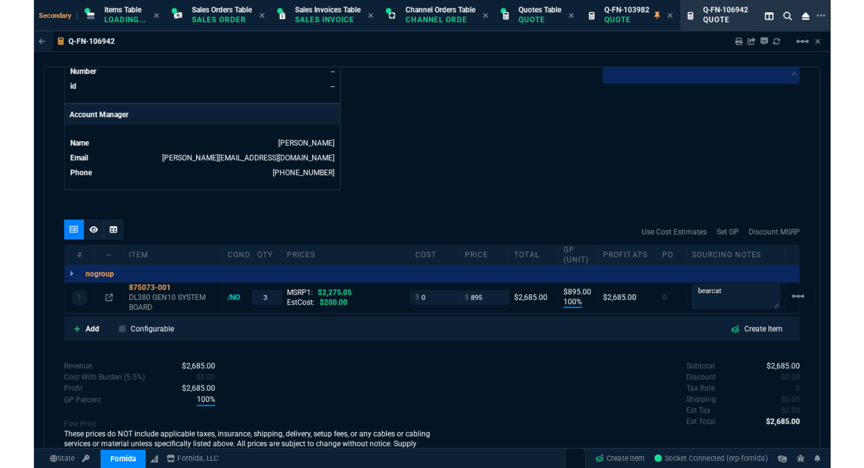
scroll to position [496, 0]
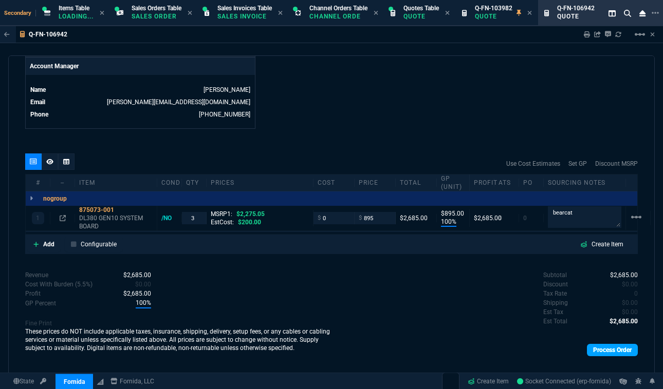
click at [590, 349] on link "Process Order" at bounding box center [612, 350] width 51 height 12
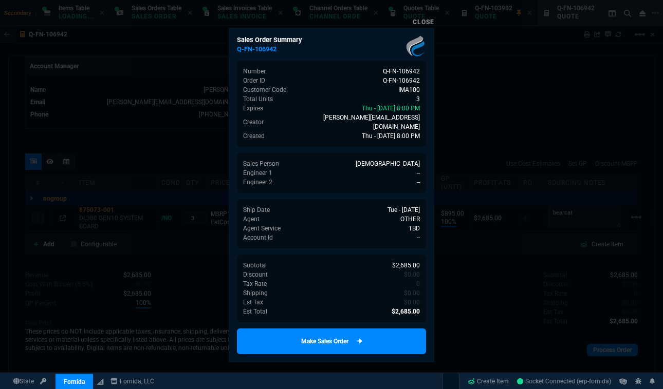
click at [370, 329] on link "Make Sales Order" at bounding box center [331, 342] width 189 height 26
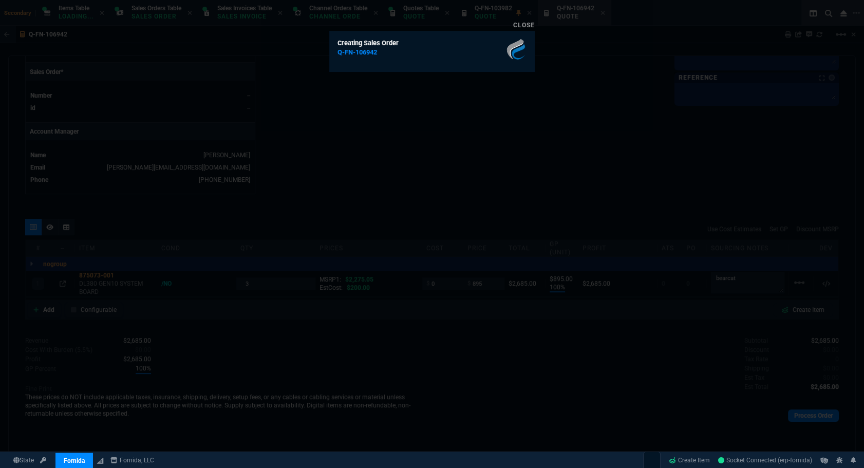
scroll to position [429, 0]
